Goal: Complete application form

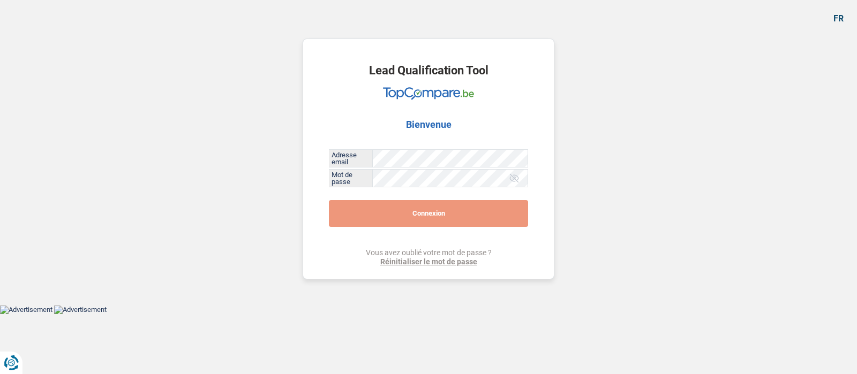
click at [422, 203] on button "Connexion" at bounding box center [428, 213] width 199 height 27
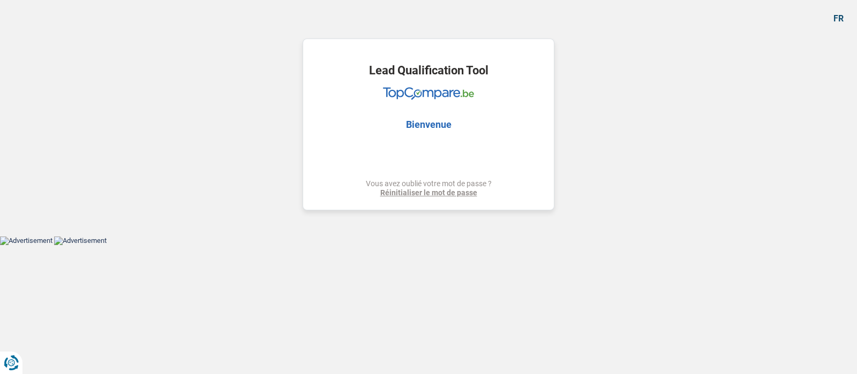
select select "car"
select select "60"
select select "car"
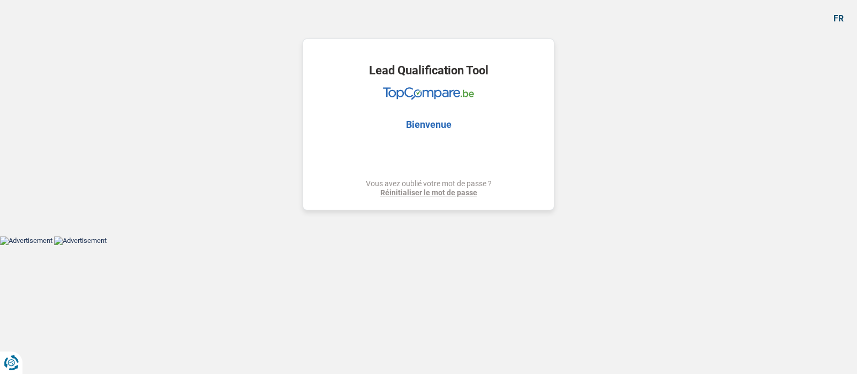
select select "yes"
select select "60"
select select "independent"
select select "netSalary"
select select "car"
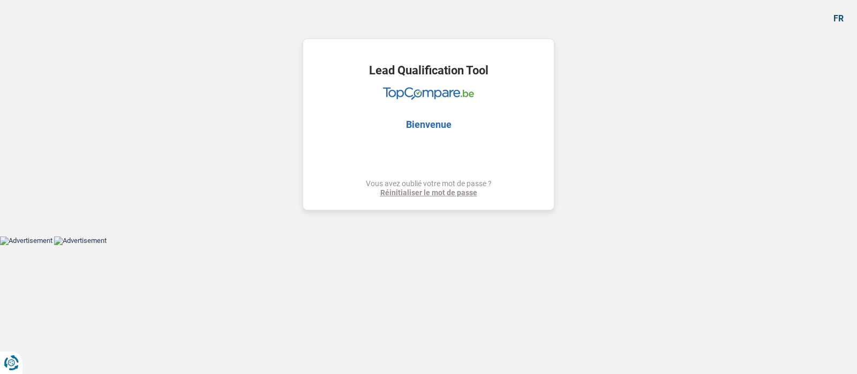
select select "car"
select select "yes"
select select "60"
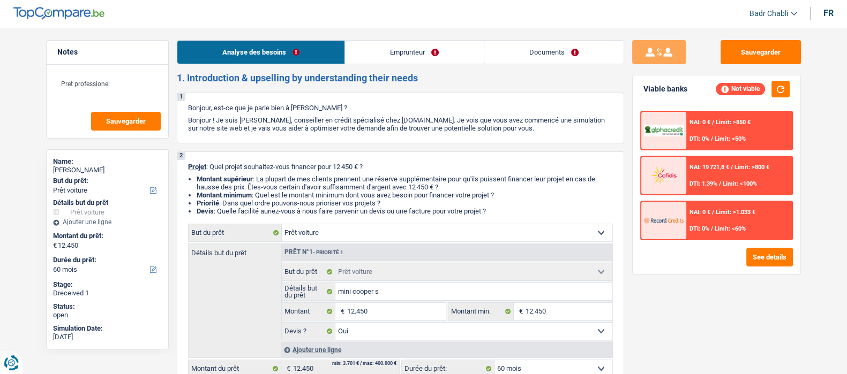
click at [464, 59] on link "Emprunteur" at bounding box center [414, 52] width 139 height 23
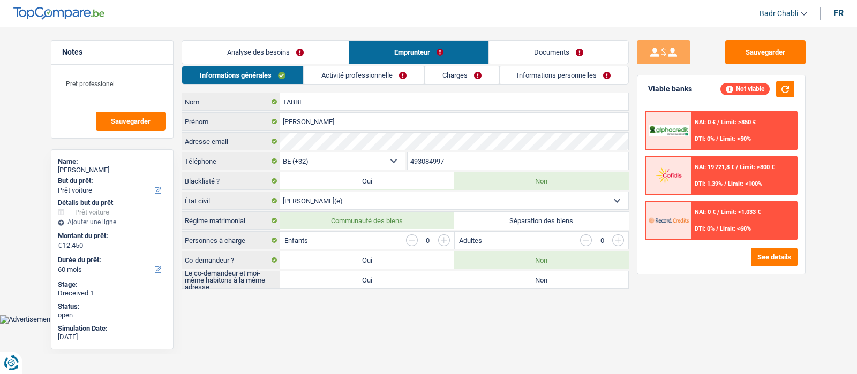
click at [344, 65] on div "Analyse des besoins Emprunteur Documents 1. Introduction & upselling by underst…" at bounding box center [405, 164] width 447 height 249
click at [356, 73] on link "Activité professionnelle" at bounding box center [364, 75] width 121 height 18
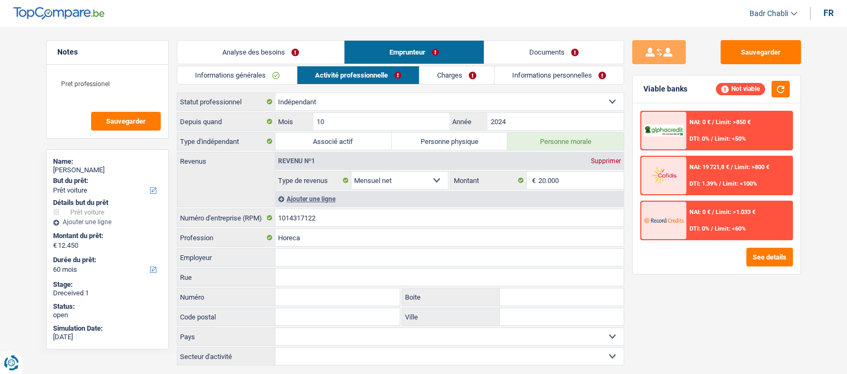
click at [581, 41] on link "Documents" at bounding box center [553, 52] width 139 height 23
